Goal: Task Accomplishment & Management: Manage account settings

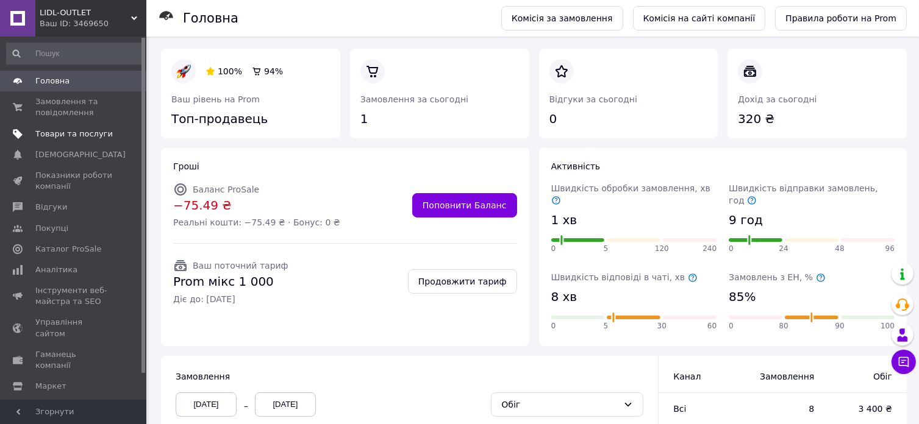
click at [57, 140] on link "Товари та послуги" at bounding box center [75, 134] width 150 height 21
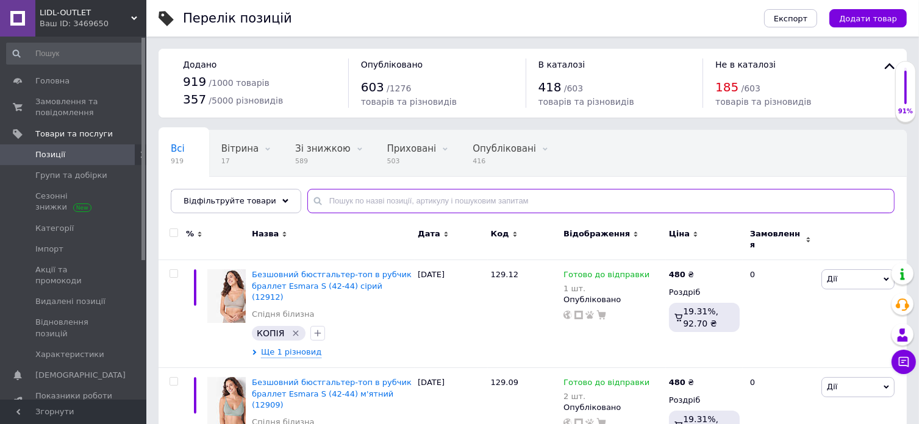
click at [405, 205] on input "text" at bounding box center [600, 201] width 587 height 24
paste input "118.30"
type input "118.30"
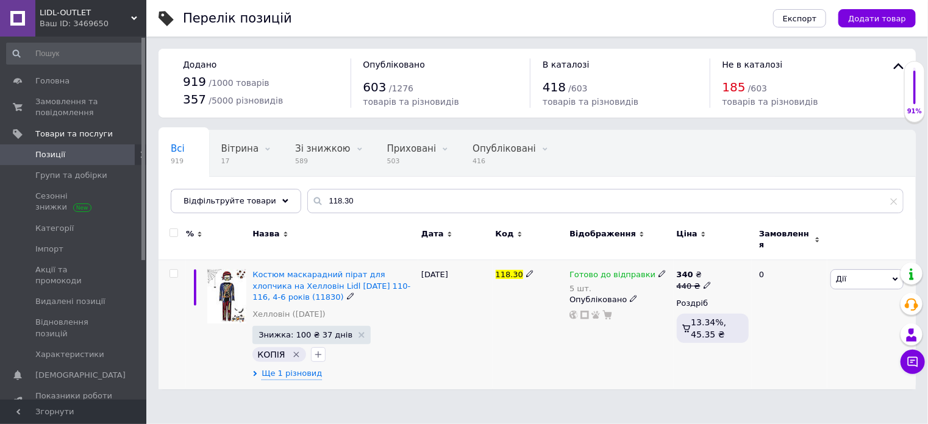
click at [580, 284] on div "5 шт." at bounding box center [617, 288] width 97 height 9
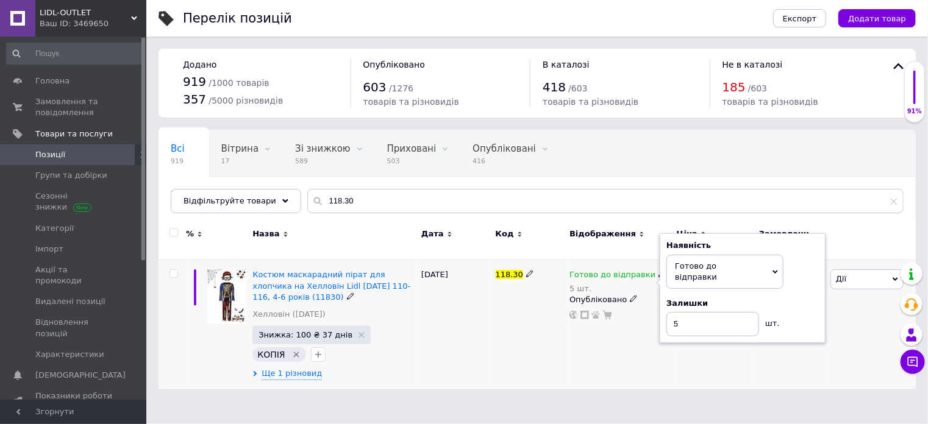
click at [575, 284] on div "5 шт." at bounding box center [617, 288] width 97 height 9
drag, startPoint x: 669, startPoint y: 305, endPoint x: 685, endPoint y: 305, distance: 16.5
click at [685, 312] on input "5" at bounding box center [712, 324] width 93 height 24
type input "4"
click at [545, 347] on div "118.30" at bounding box center [529, 324] width 74 height 129
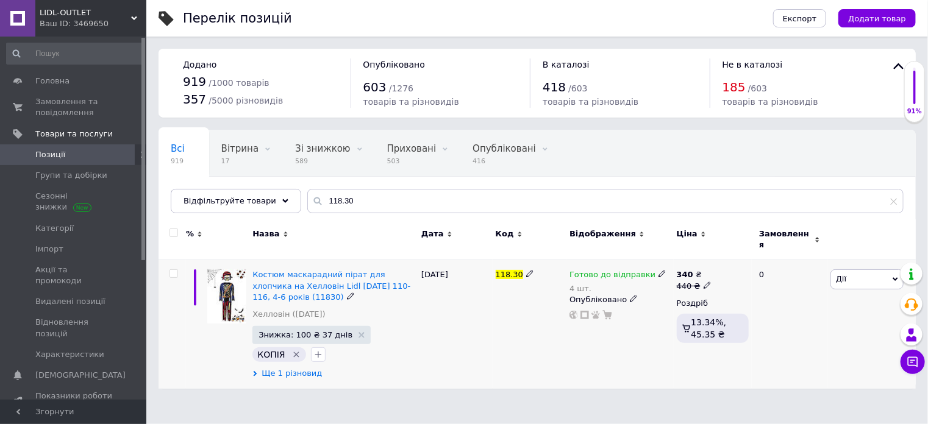
click at [292, 368] on span "Ще 1 різновид" at bounding box center [291, 373] width 60 height 11
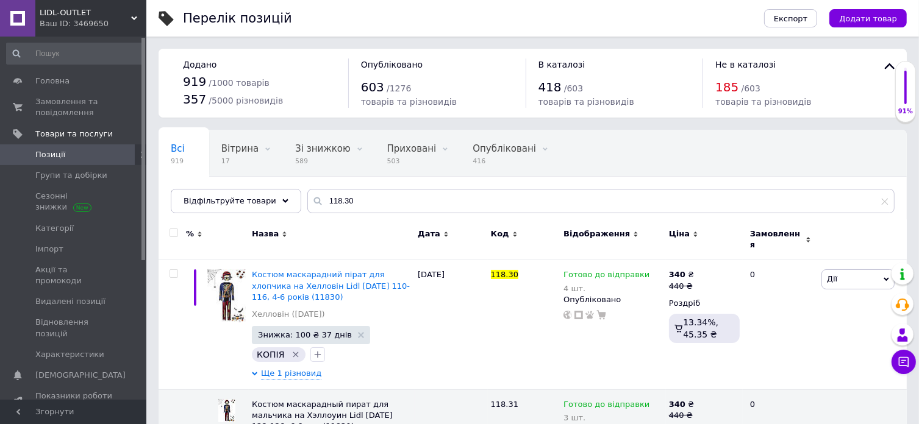
click at [36, 149] on span "Позиції" at bounding box center [50, 154] width 30 height 11
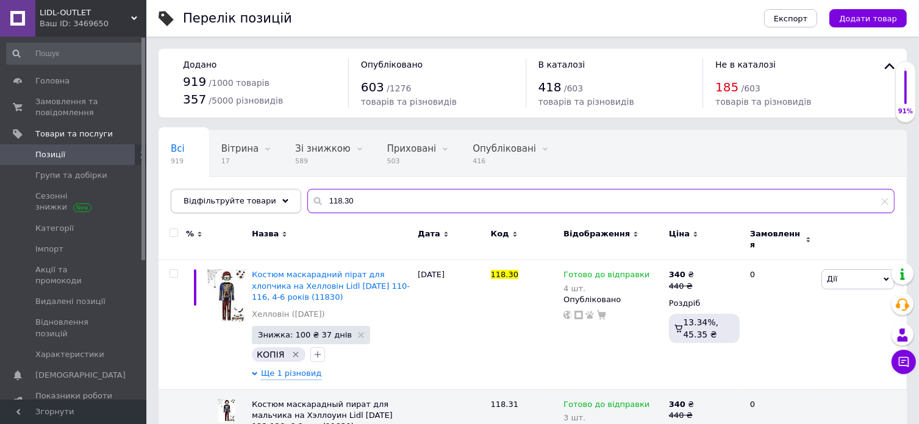
drag, startPoint x: 370, startPoint y: 204, endPoint x: 280, endPoint y: 203, distance: 89.6
click at [280, 203] on div "Відфільтруйте товари 118.30" at bounding box center [533, 201] width 724 height 24
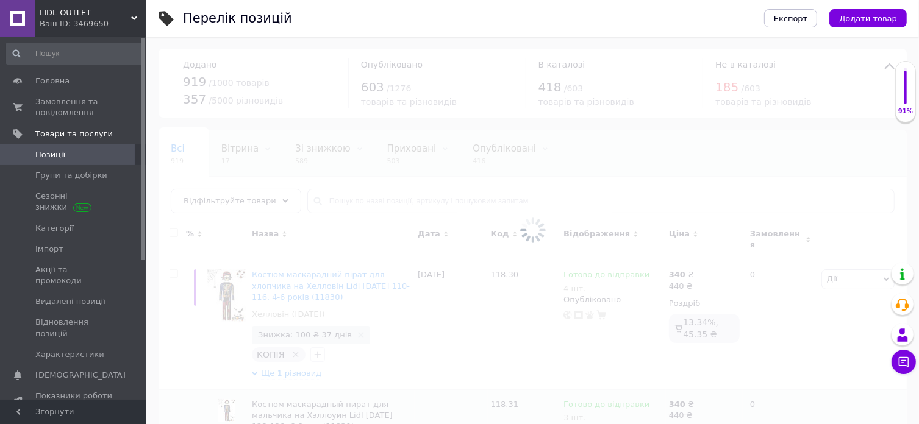
click at [54, 151] on span "Позиції" at bounding box center [50, 154] width 30 height 11
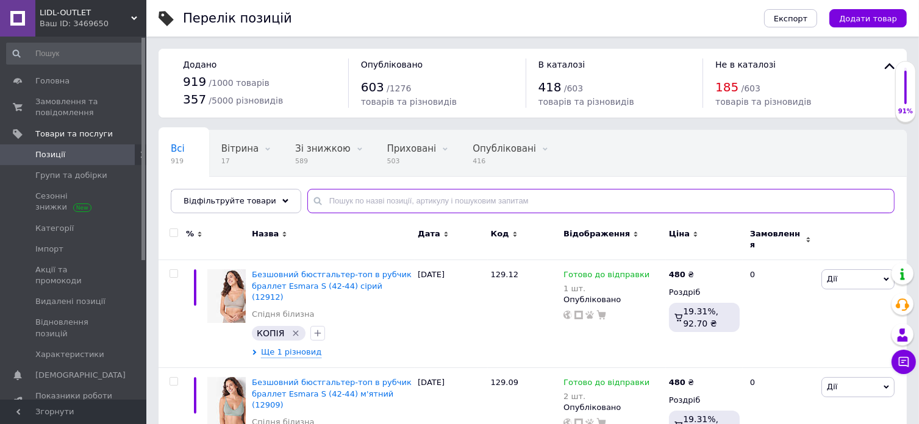
click at [348, 194] on input "text" at bounding box center [600, 201] width 587 height 24
paste input "118.30"
type input "118.30"
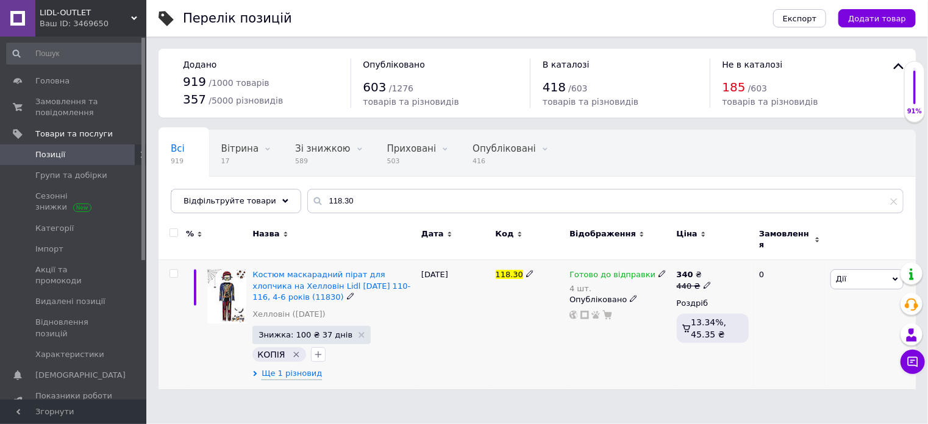
click at [588, 284] on div "4 шт." at bounding box center [617, 288] width 97 height 9
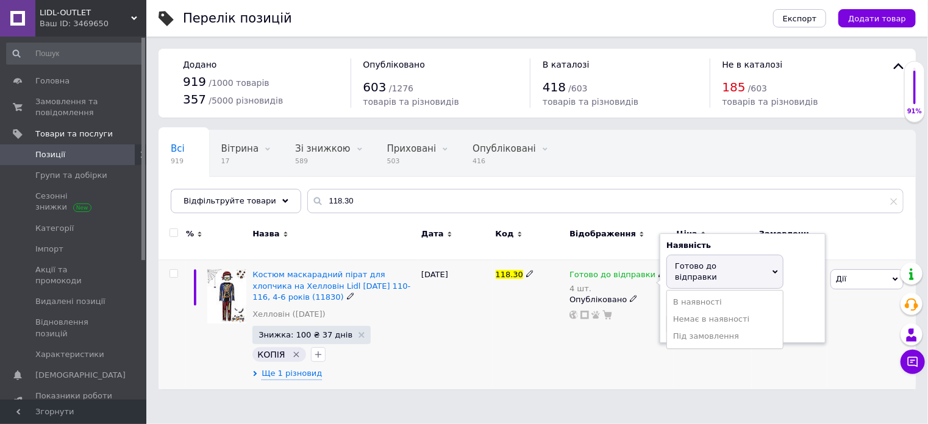
click at [580, 284] on div "4 шт." at bounding box center [617, 288] width 97 height 9
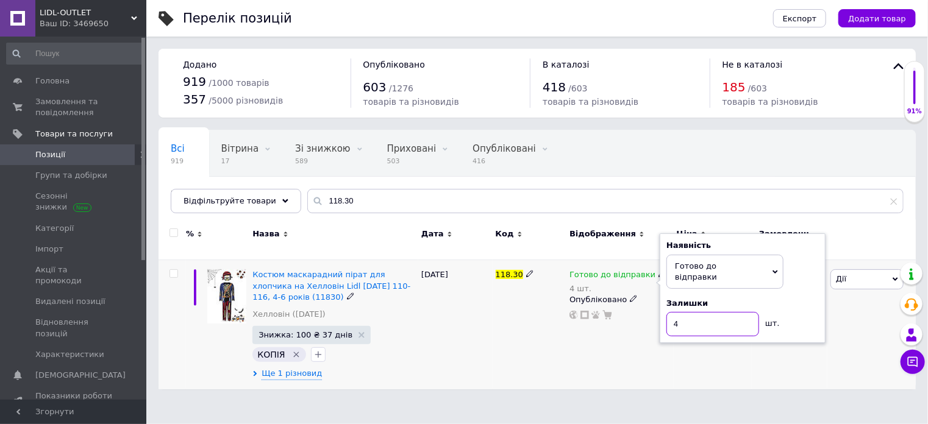
drag, startPoint x: 675, startPoint y: 310, endPoint x: 669, endPoint y: 300, distance: 11.0
click at [669, 312] on input "4" at bounding box center [712, 324] width 93 height 24
type input "3"
click at [521, 357] on div "118.30" at bounding box center [529, 324] width 74 height 129
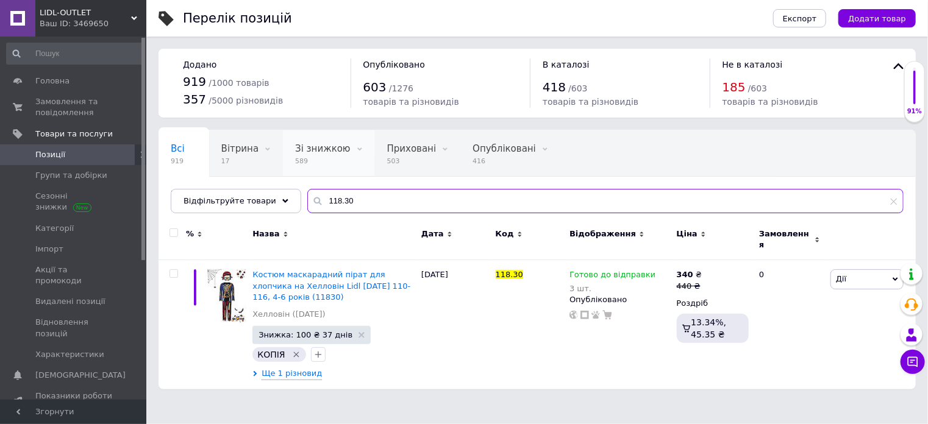
drag, startPoint x: 324, startPoint y: 197, endPoint x: 307, endPoint y: 172, distance: 30.3
click at [310, 193] on input "118.30" at bounding box center [605, 201] width 596 height 24
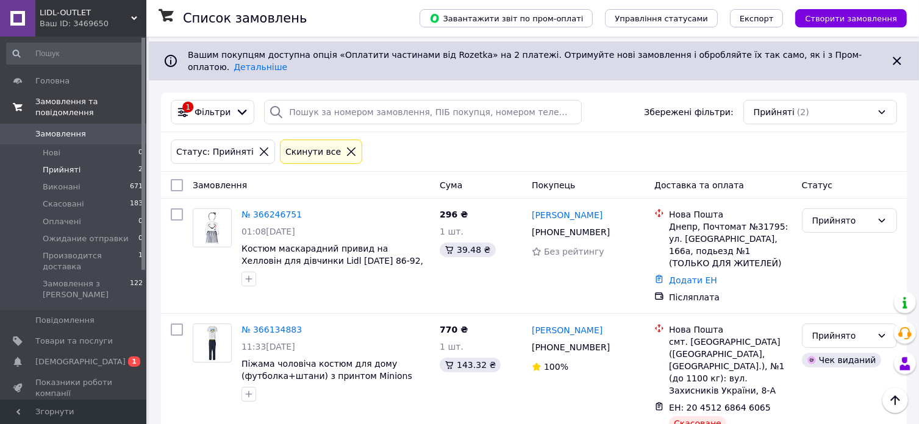
scroll to position [85, 0]
